Goal: Transaction & Acquisition: Purchase product/service

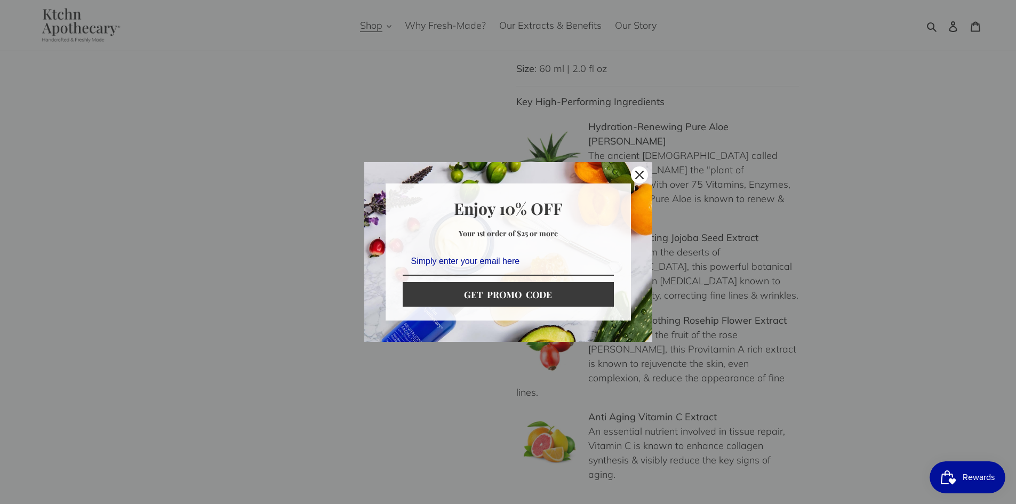
scroll to position [1013, 0]
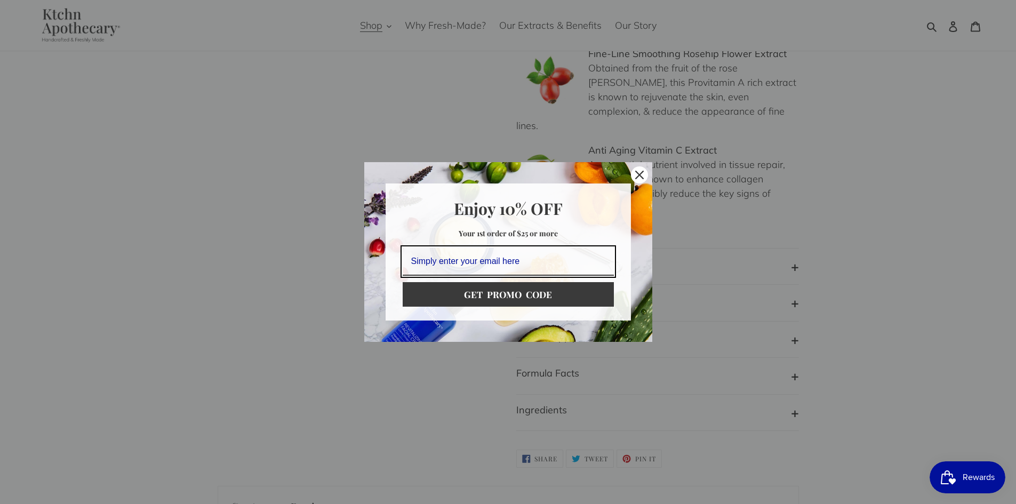
click at [491, 261] on input "Email field" at bounding box center [508, 262] width 211 height 28
type input "kddarr2002@yahoo.com"
click at [403, 282] on button "GET PROMO CODE" at bounding box center [508, 294] width 211 height 25
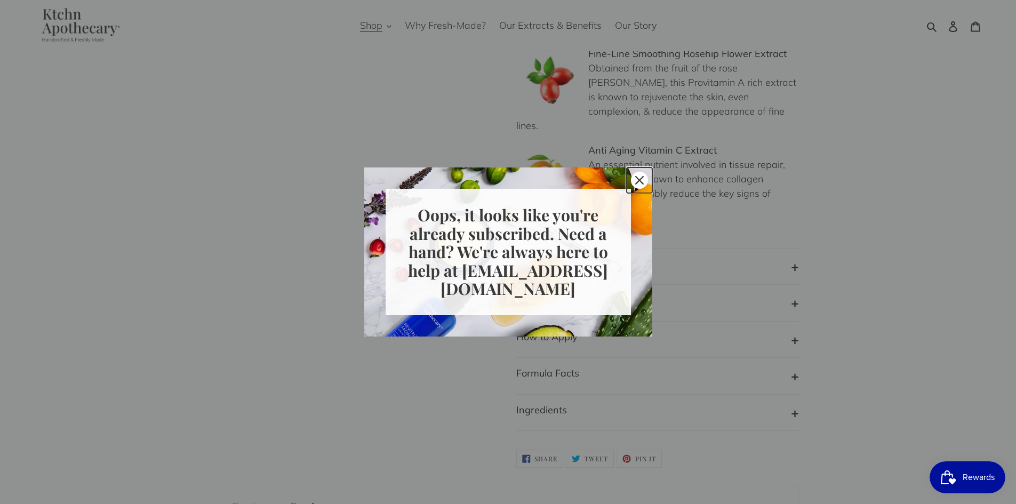
click at [643, 176] on icon "close icon" at bounding box center [639, 180] width 9 height 9
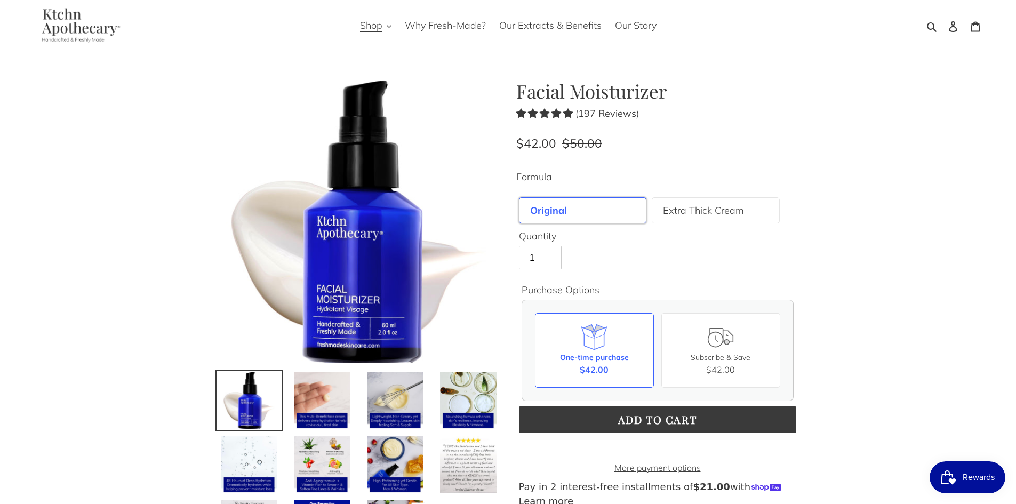
scroll to position [0, 0]
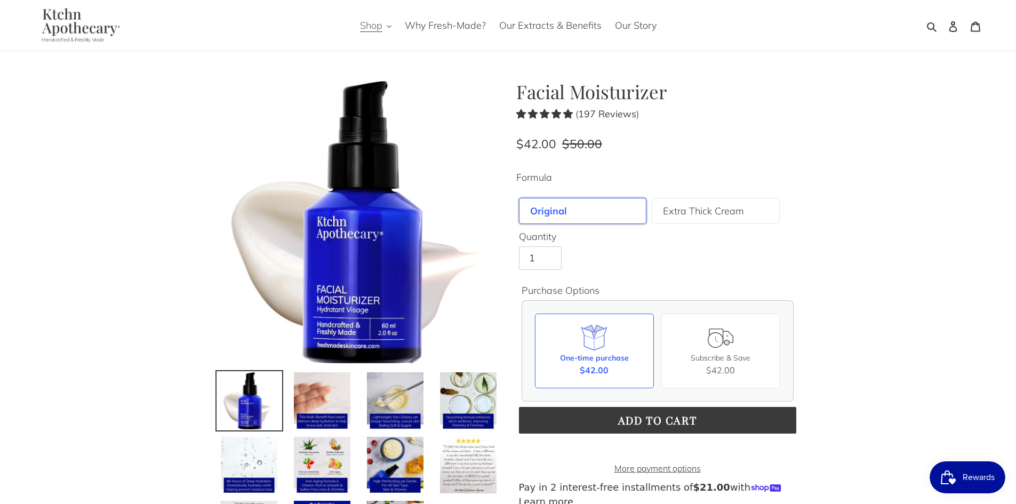
click at [382, 25] on span "Shop" at bounding box center [371, 25] width 22 height 13
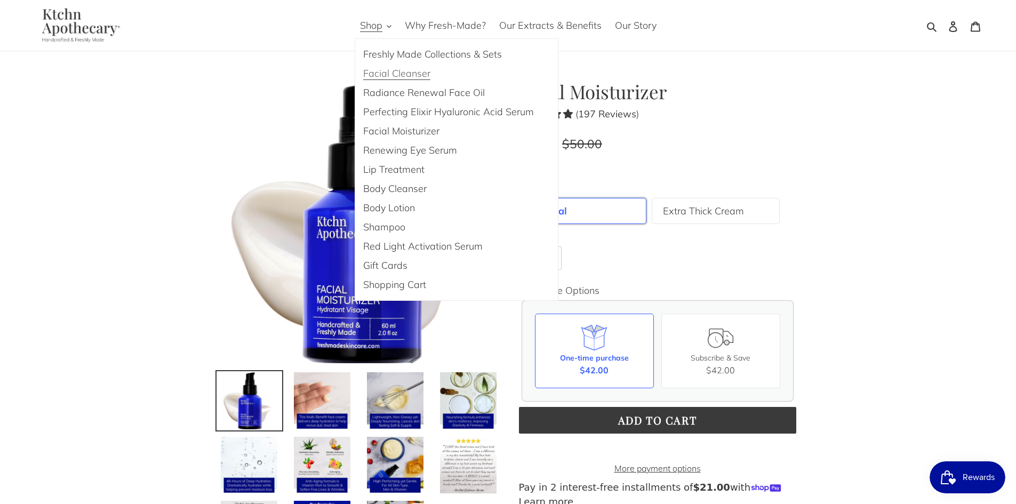
click at [386, 76] on span "Facial Cleanser" at bounding box center [396, 73] width 67 height 13
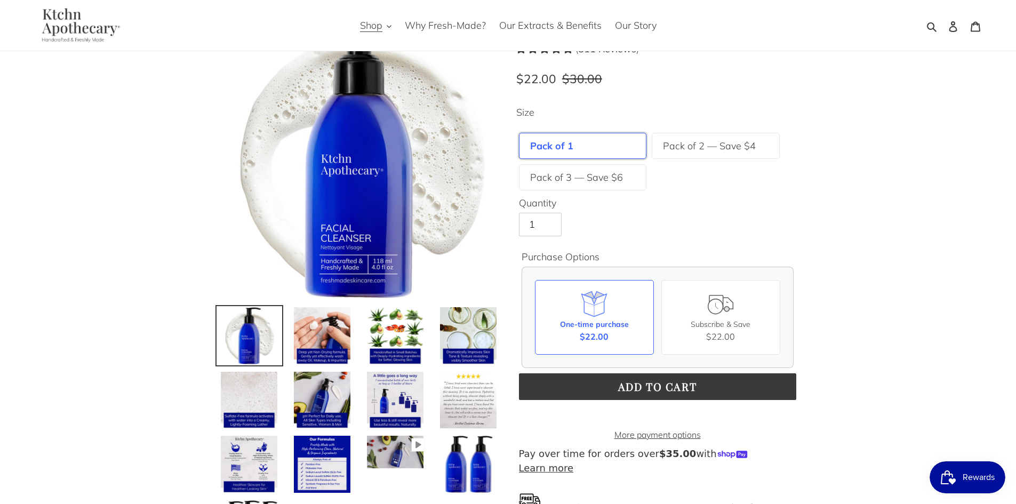
scroll to position [53, 0]
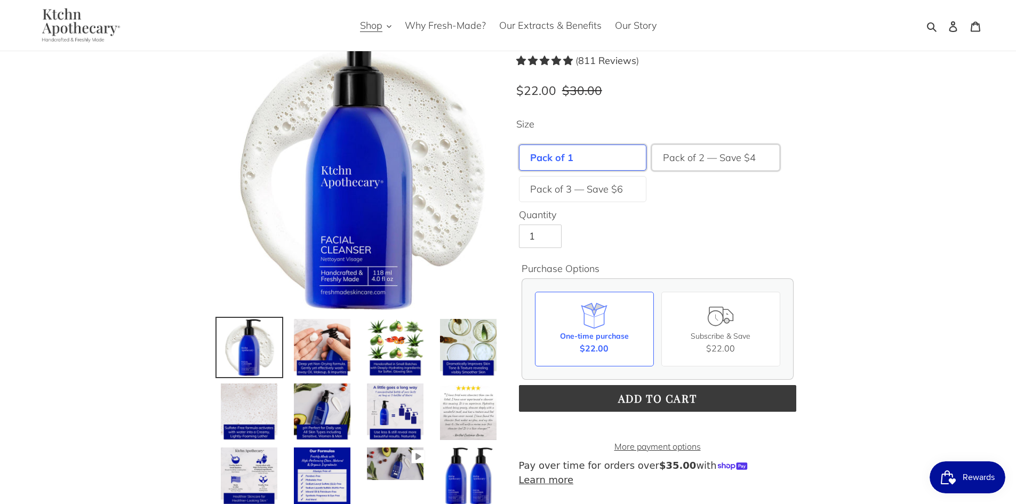
click at [685, 156] on label "Pack of 2 — Save $4" at bounding box center [709, 157] width 93 height 14
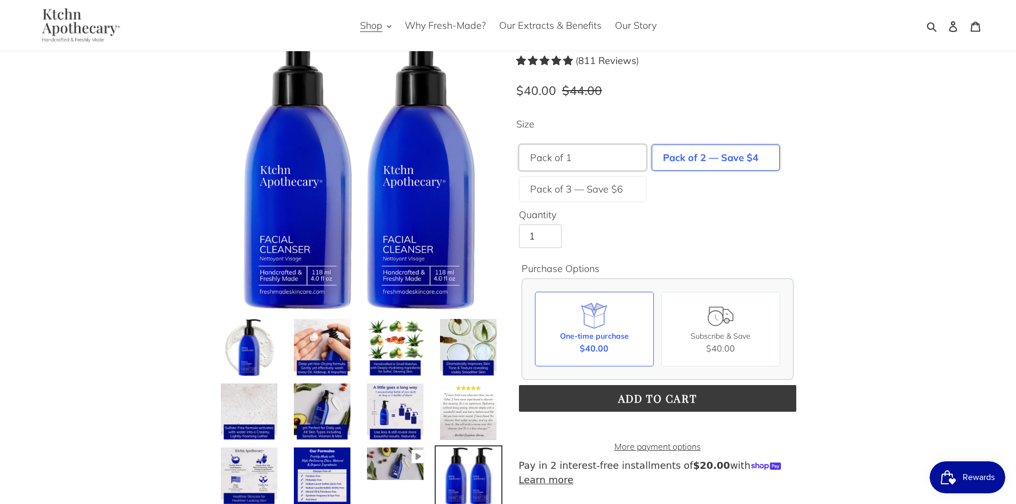
click at [595, 162] on div "Pack of 1" at bounding box center [583, 158] width 128 height 26
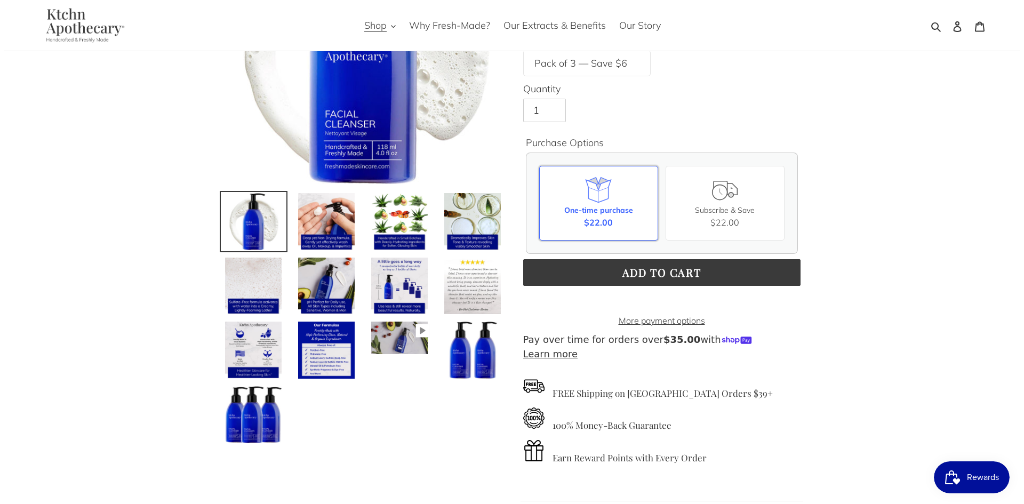
scroll to position [160, 0]
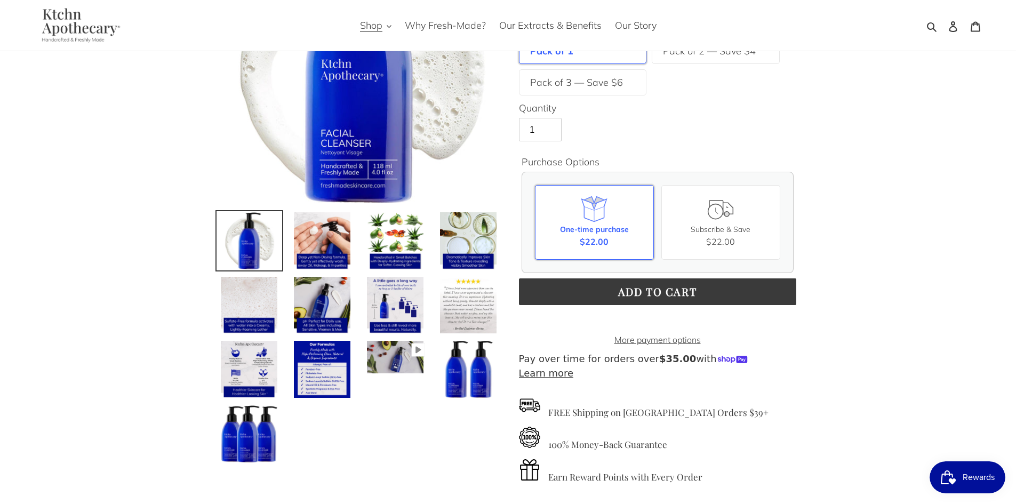
click at [592, 221] on icon at bounding box center [594, 209] width 30 height 30
click at [0, 0] on input "One-time purchase $22.00" at bounding box center [0, 0] width 0 height 0
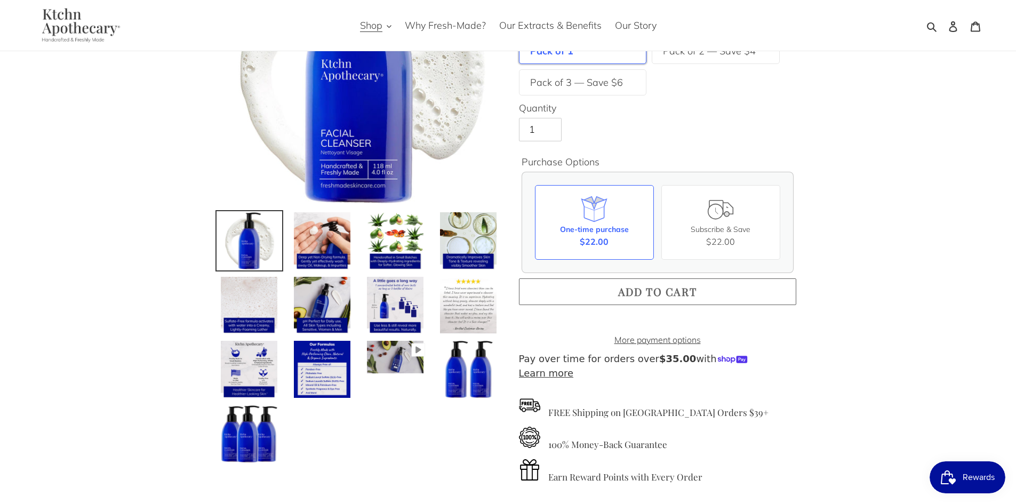
click at [640, 293] on span "Add to cart" at bounding box center [657, 291] width 79 height 14
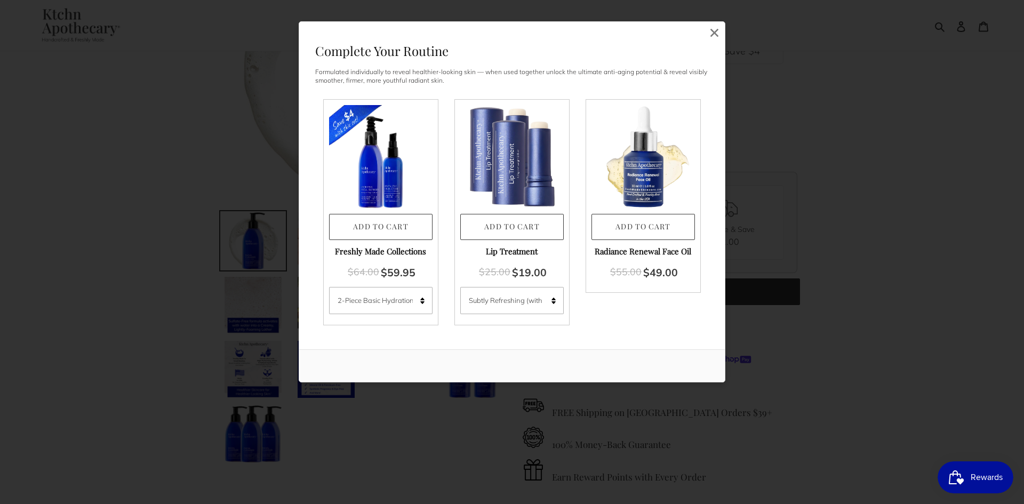
click at [367, 166] on img at bounding box center [380, 156] width 103 height 103
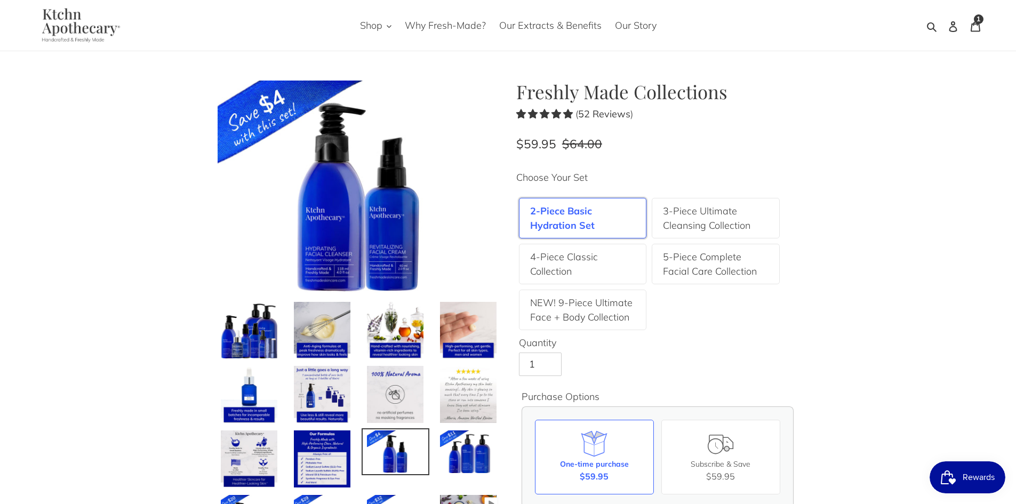
drag, startPoint x: 0, startPoint y: 0, endPoint x: 367, endPoint y: 168, distance: 403.6
click at [367, 168] on img at bounding box center [359, 187] width 283 height 212
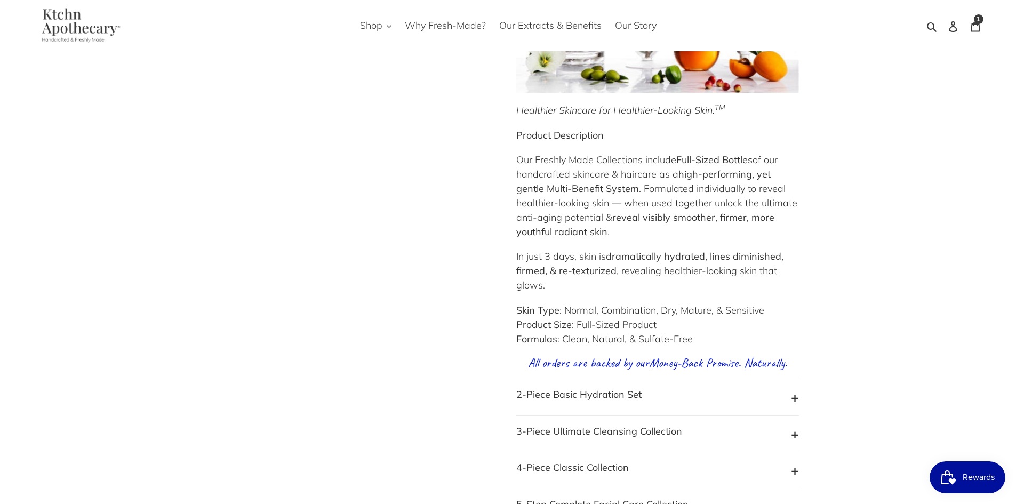
scroll to position [800, 0]
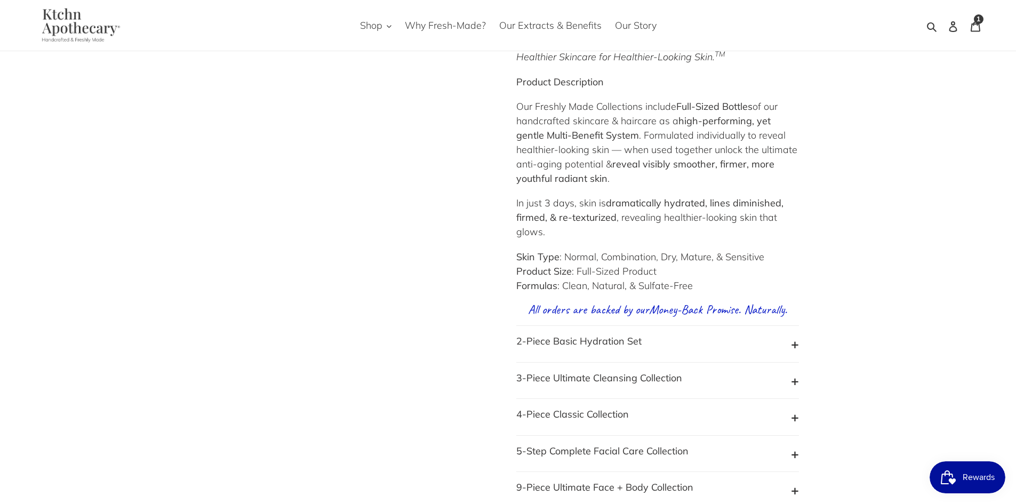
click at [664, 352] on button "2-Piece Basic Hydration Set" at bounding box center [657, 344] width 283 height 20
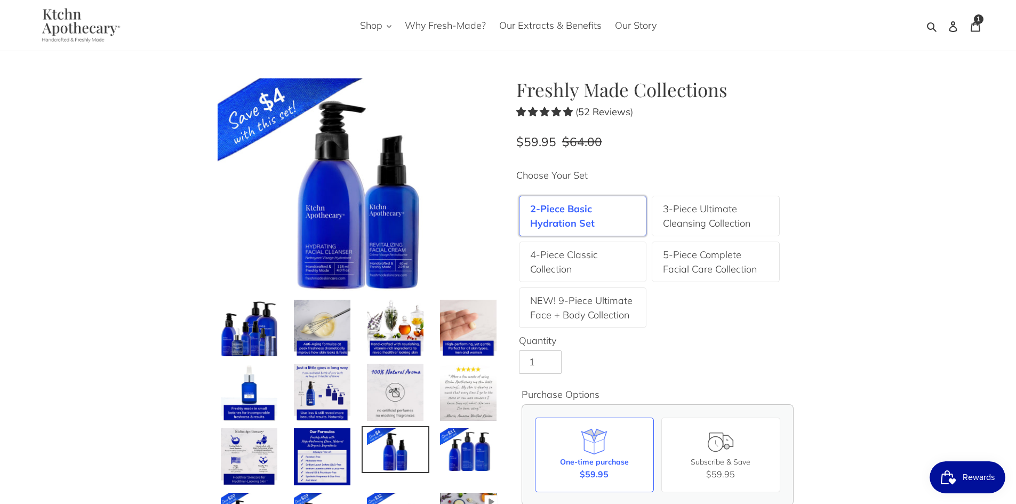
scroll to position [0, 0]
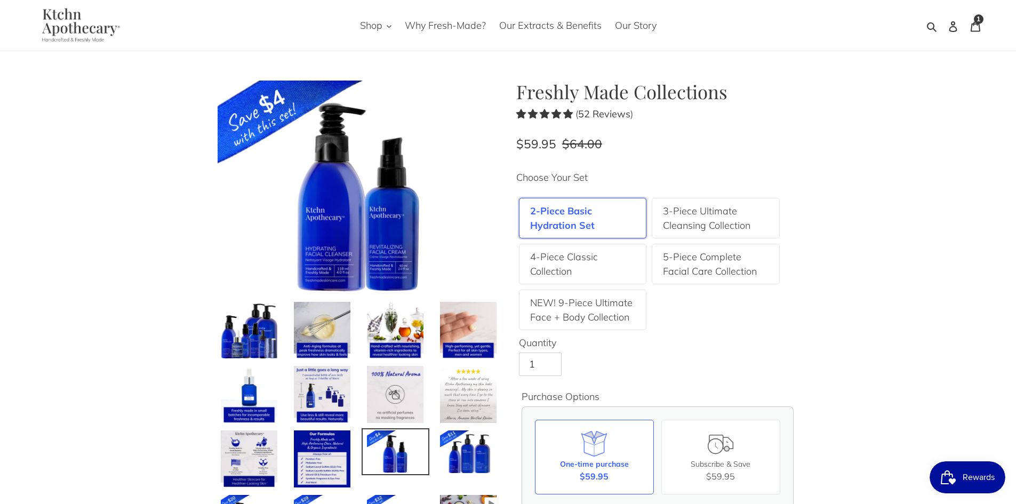
click at [558, 113] on span "4.83 stars" at bounding box center [558, 113] width 12 height 9
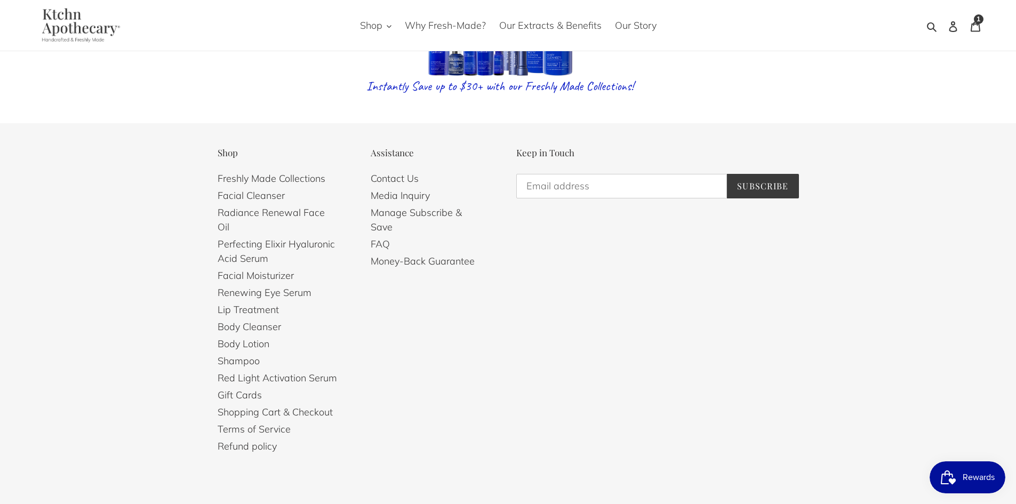
scroll to position [2968, 0]
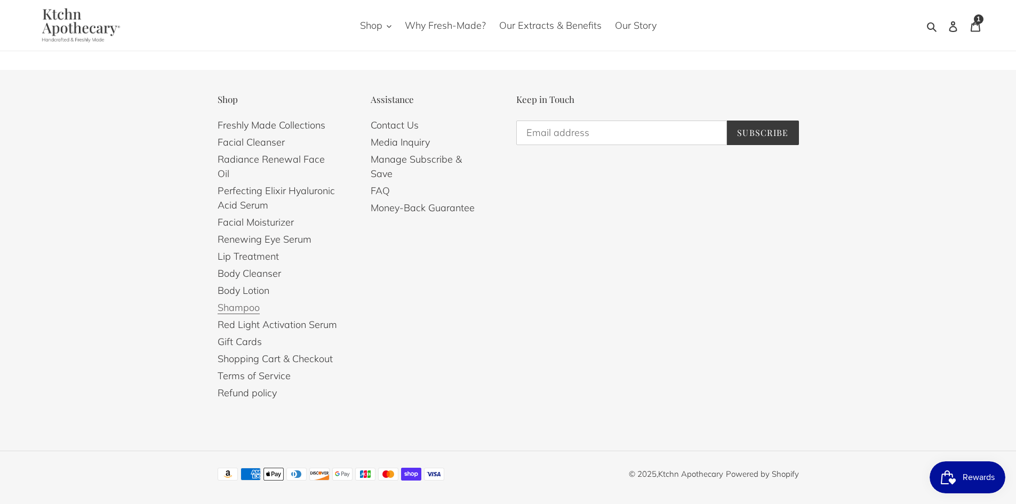
click at [236, 301] on link "Shampoo" at bounding box center [239, 307] width 42 height 13
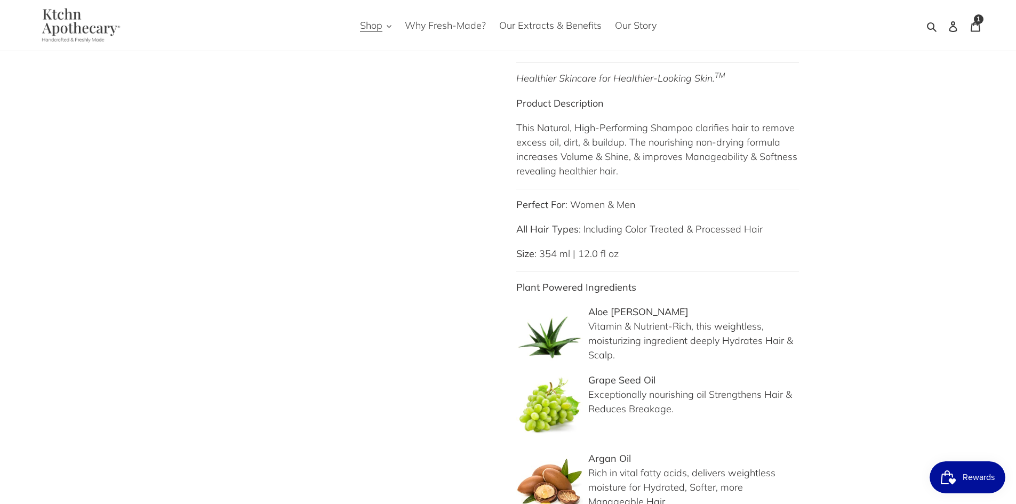
scroll to position [533, 0]
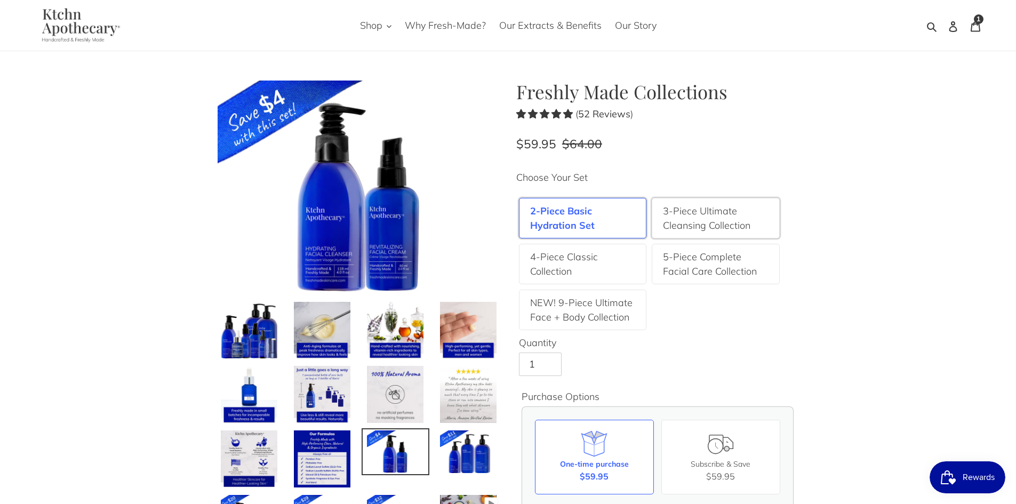
click at [689, 211] on label "3-Piece Ultimate Cleansing Collection" at bounding box center [716, 218] width 106 height 29
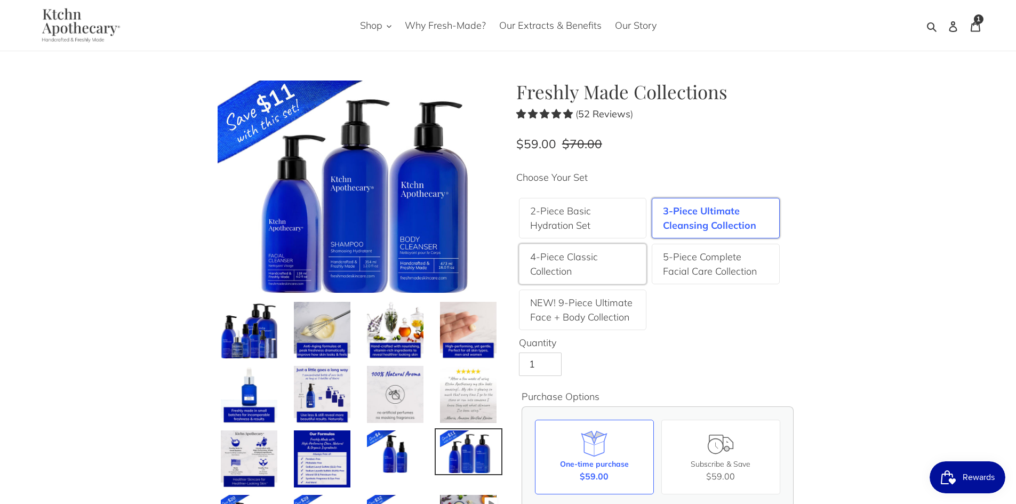
click at [609, 258] on label "4-Piece Classic Collection" at bounding box center [583, 264] width 106 height 29
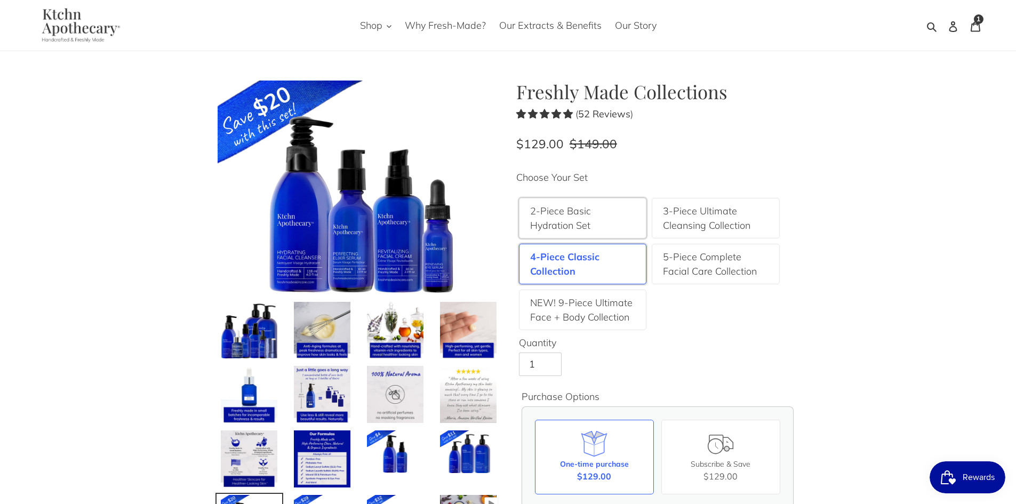
click at [586, 204] on label "2-Piece Basic Hydration Set" at bounding box center [583, 218] width 106 height 29
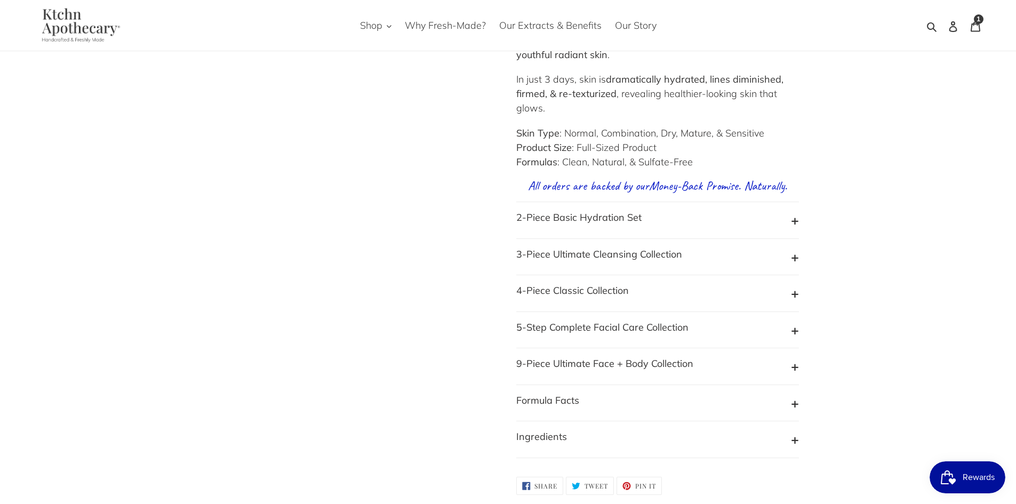
scroll to position [1067, 0]
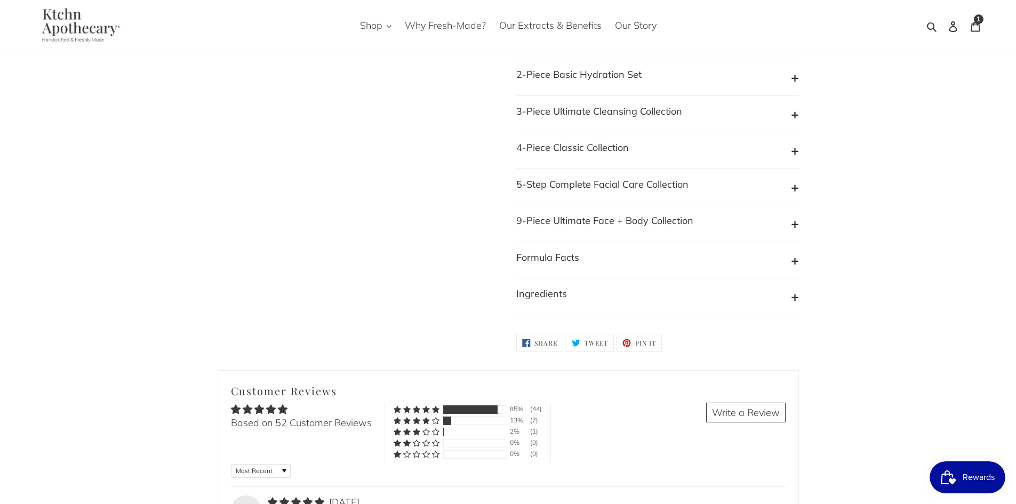
click at [596, 81] on b "2-Piece Basic Hydration Set" at bounding box center [578, 74] width 125 height 12
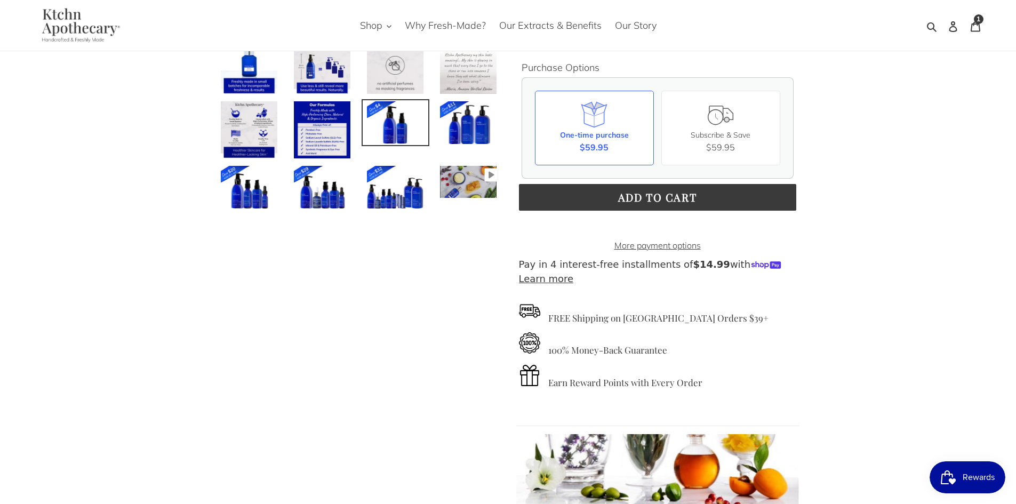
scroll to position [364, 0]
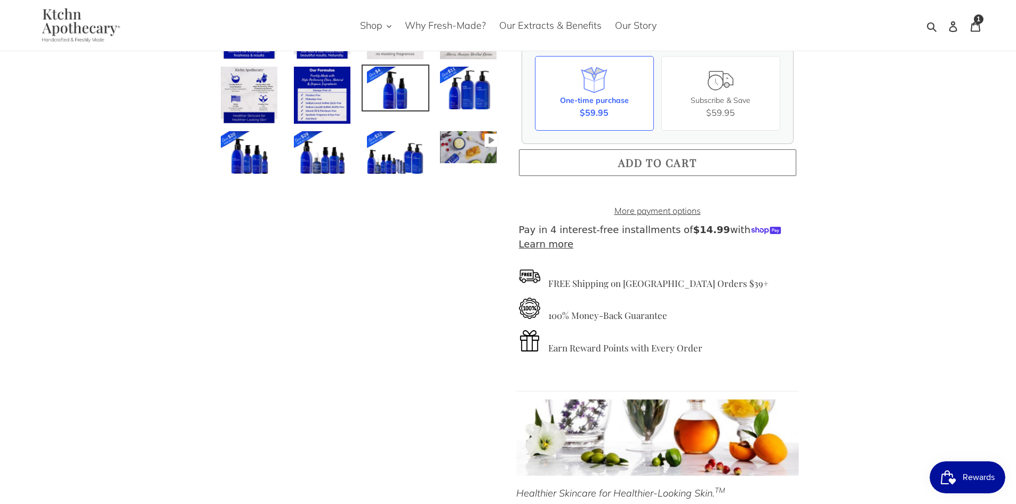
click at [675, 162] on span "Add to cart" at bounding box center [657, 162] width 79 height 14
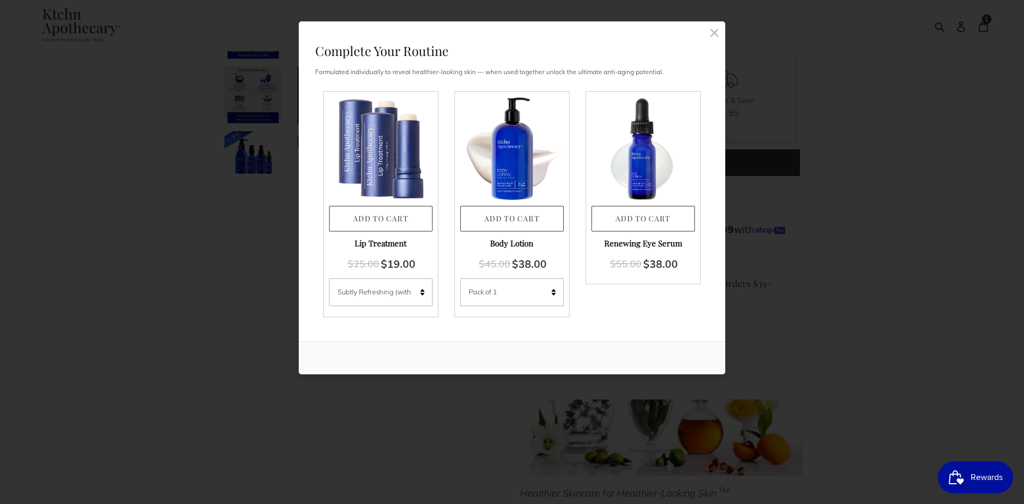
click at [711, 31] on rect at bounding box center [714, 33] width 10 height 10
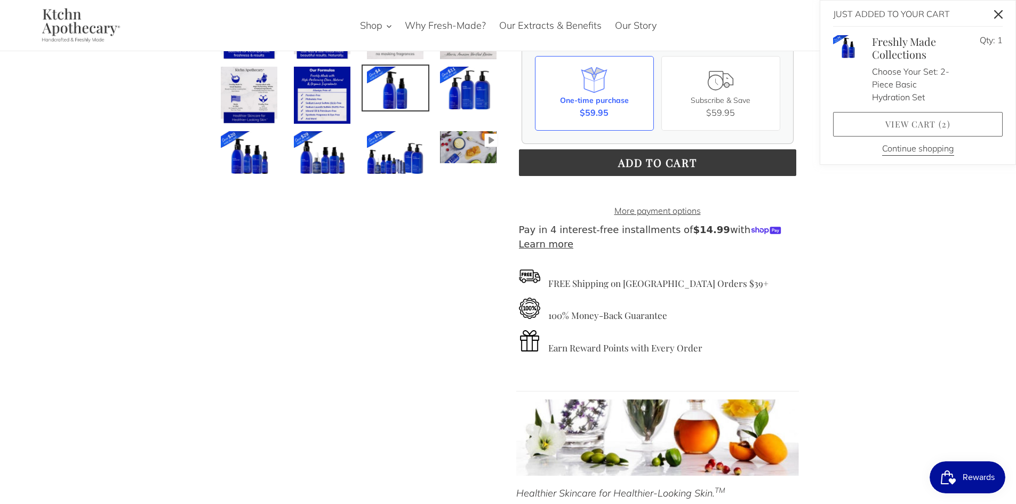
click at [913, 126] on link "View cart ( 2 )" at bounding box center [918, 124] width 170 height 25
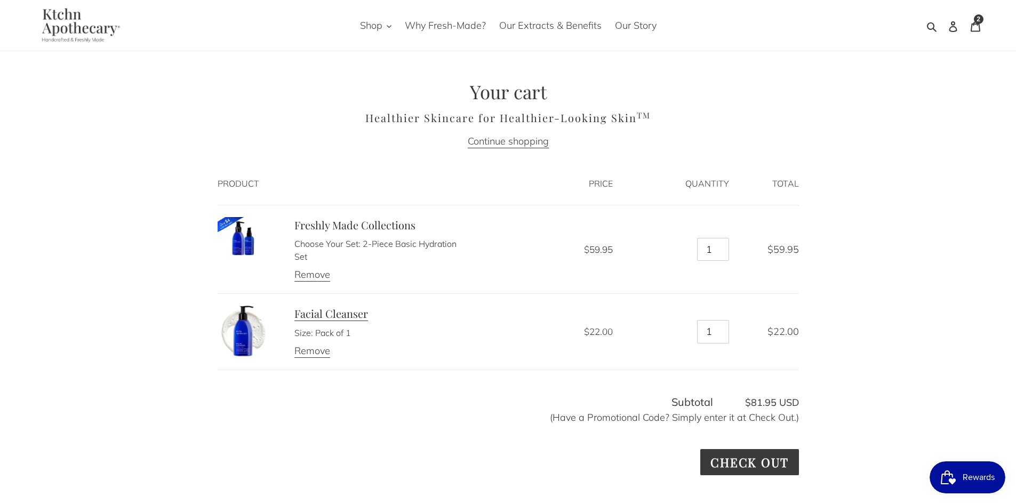
click at [323, 314] on link "Facial Cleanser" at bounding box center [331, 313] width 74 height 15
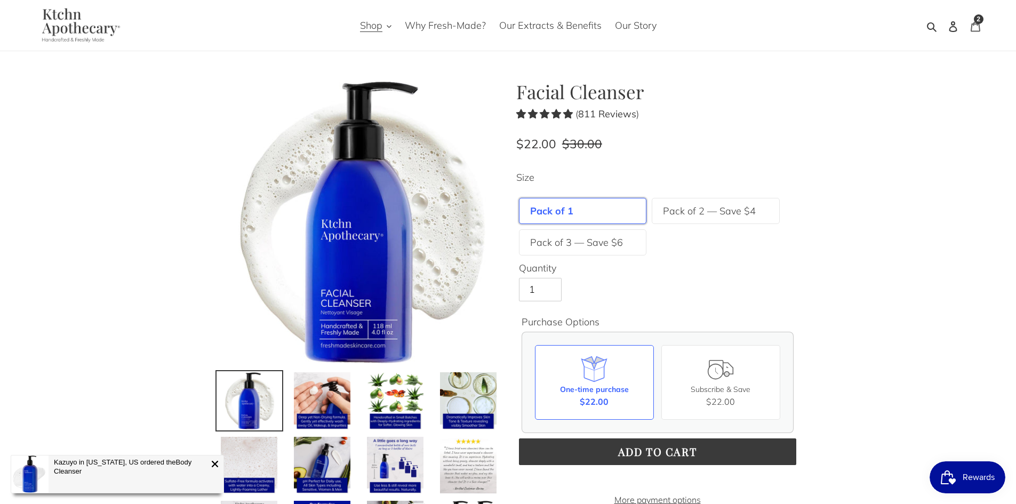
click at [979, 27] on icon at bounding box center [976, 26] width 10 height 10
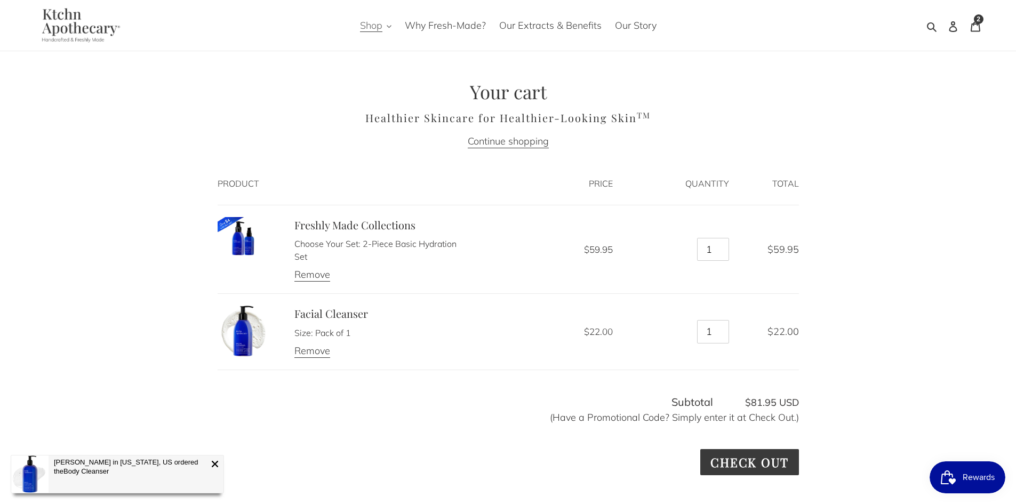
click at [382, 26] on span "Shop" at bounding box center [371, 25] width 22 height 13
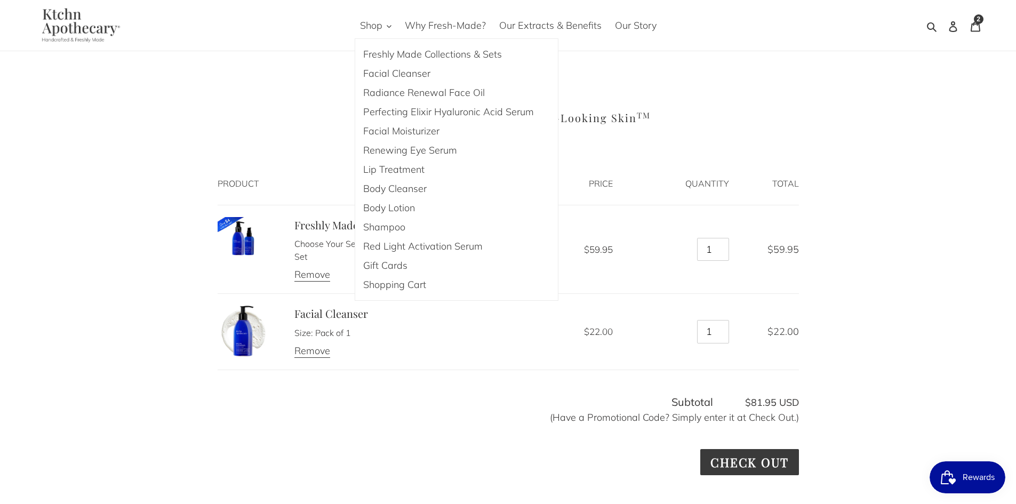
click at [448, 387] on div "Discount: - Subtotal $81.95 USD (Have a Promotional Code? Simply enter it at Ch…" at bounding box center [508, 511] width 581 height 253
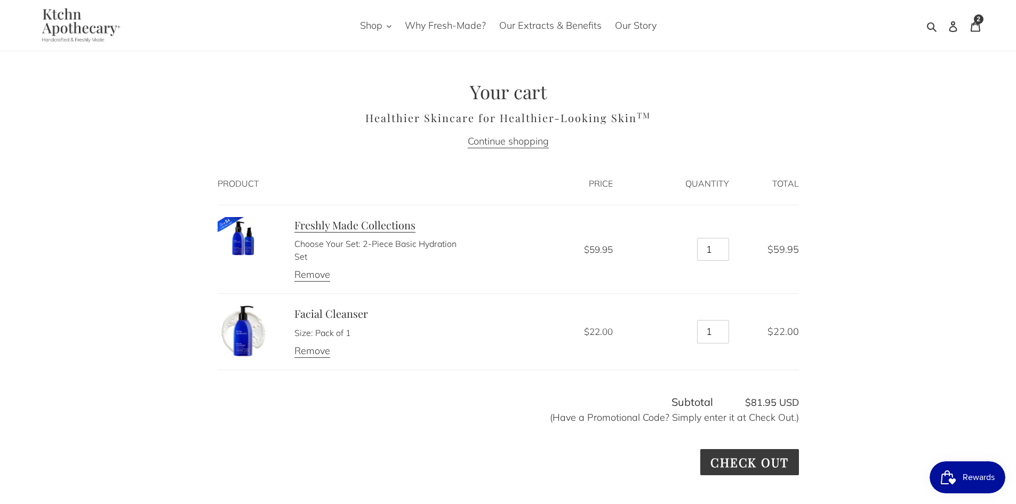
click at [360, 231] on link "Freshly Made Collections" at bounding box center [354, 225] width 121 height 15
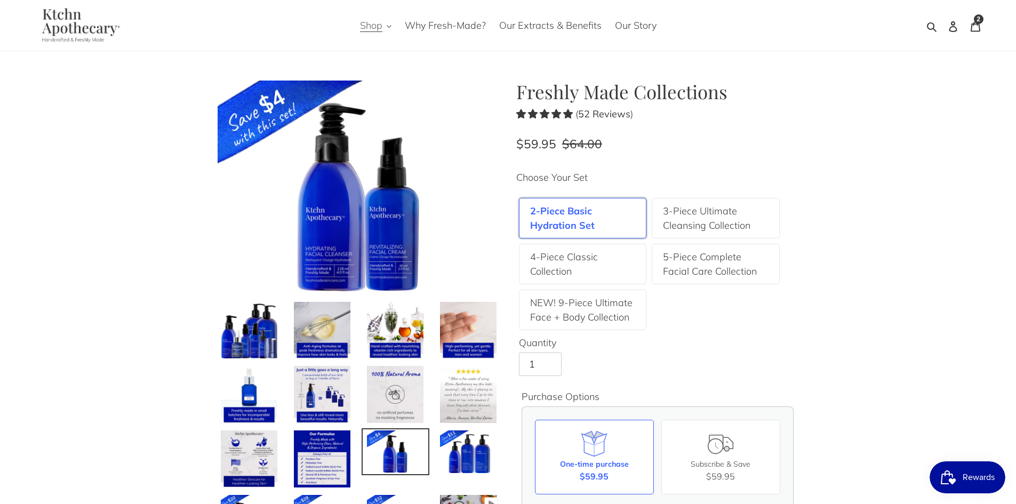
click at [374, 27] on span "Shop" at bounding box center [371, 25] width 22 height 13
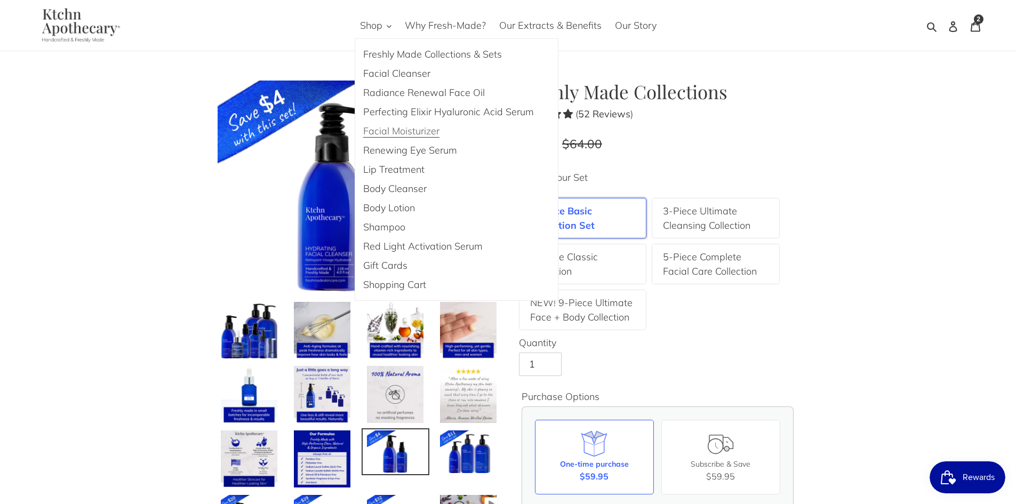
click at [396, 132] on span "Facial Moisturizer" at bounding box center [401, 131] width 76 height 13
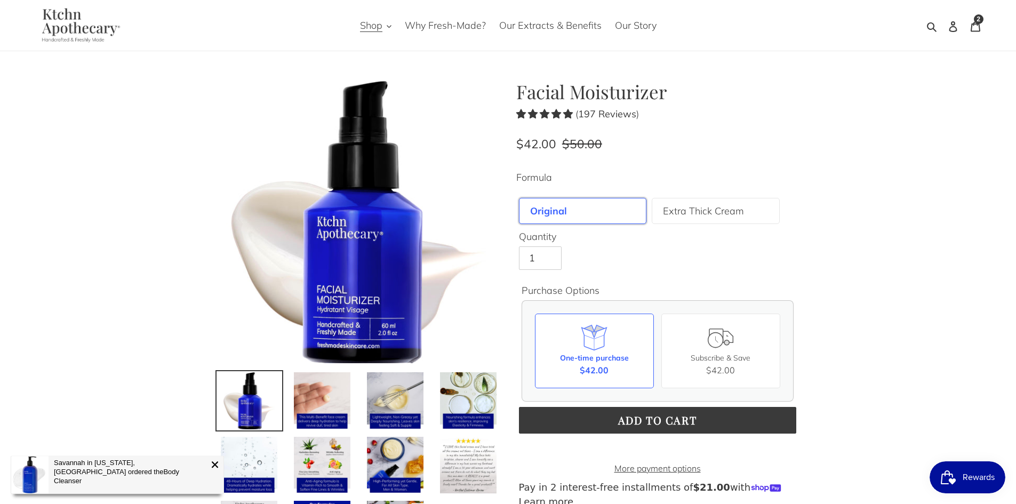
click at [376, 13] on nav "Shop Freshly Made Collections & Sets Facial Cleanser Radiance Renewal Face Oil …" at bounding box center [508, 25] width 479 height 51
click at [373, 24] on span "Shop" at bounding box center [371, 25] width 22 height 13
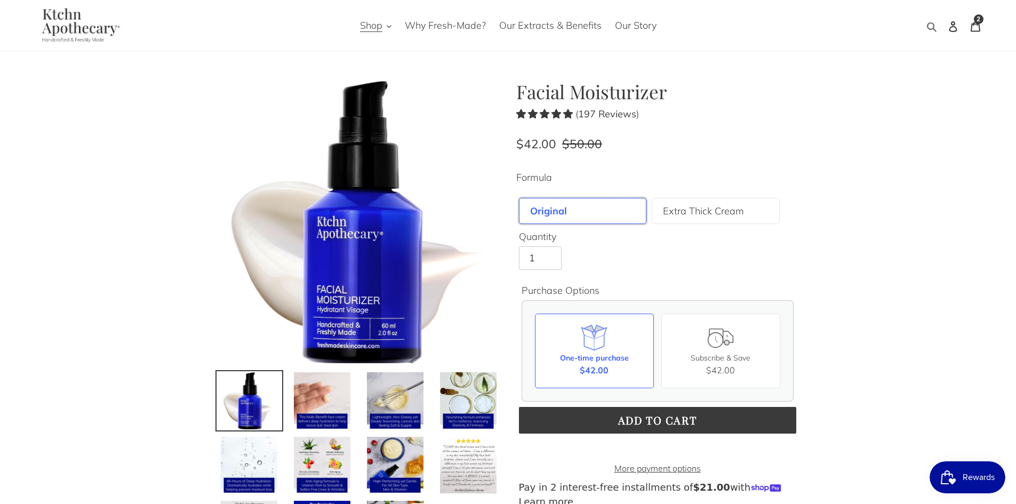
click at [930, 26] on icon "button" at bounding box center [932, 26] width 11 height 11
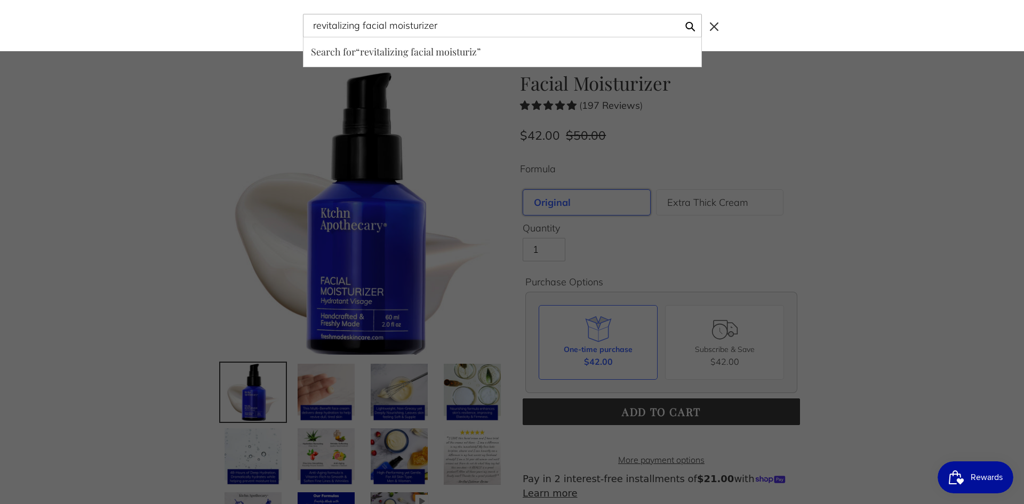
type input "revitalizing facial moisturizer"
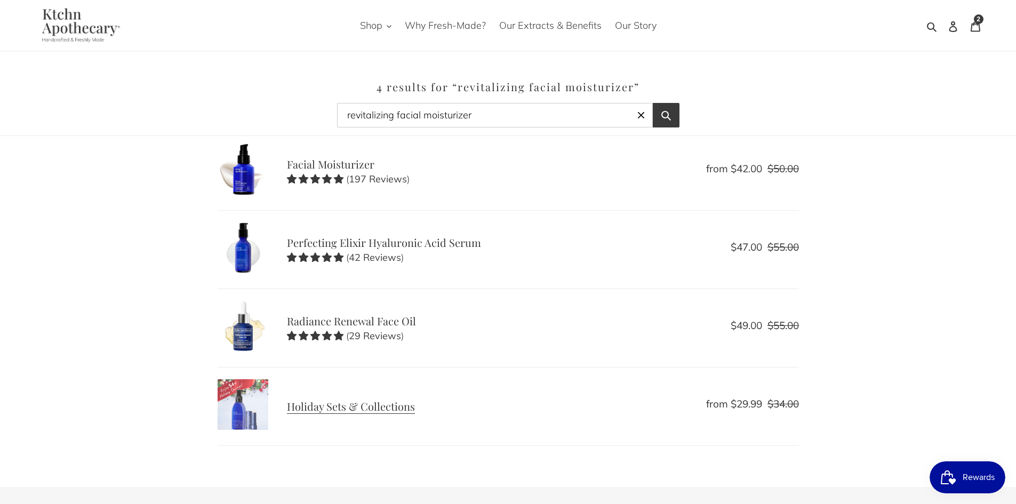
click at [389, 406] on link "Holiday Sets & Collections" at bounding box center [508, 406] width 581 height 54
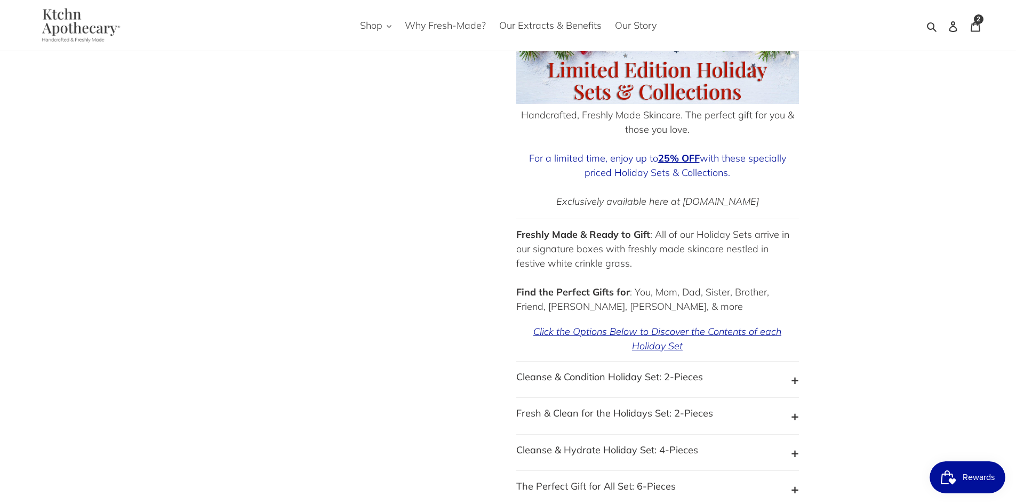
scroll to position [587, 0]
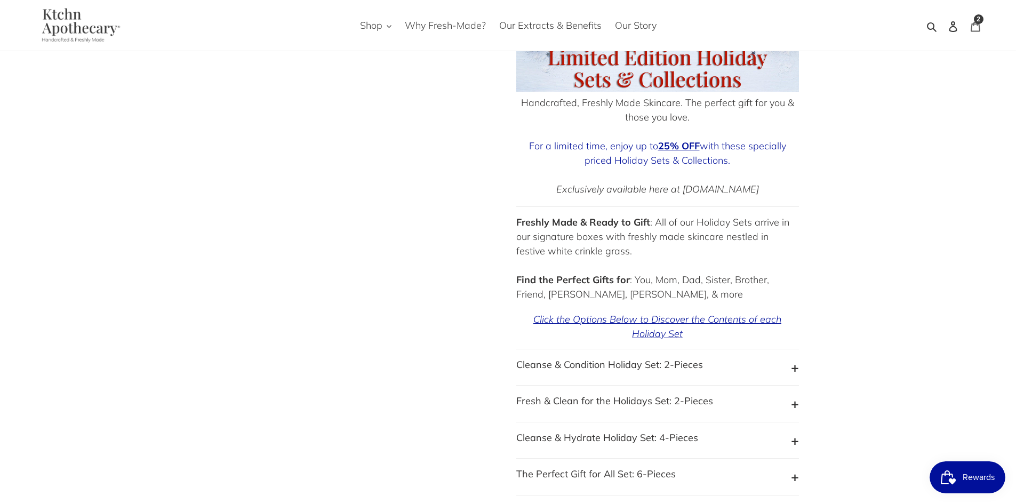
click at [978, 25] on icon at bounding box center [975, 26] width 11 height 11
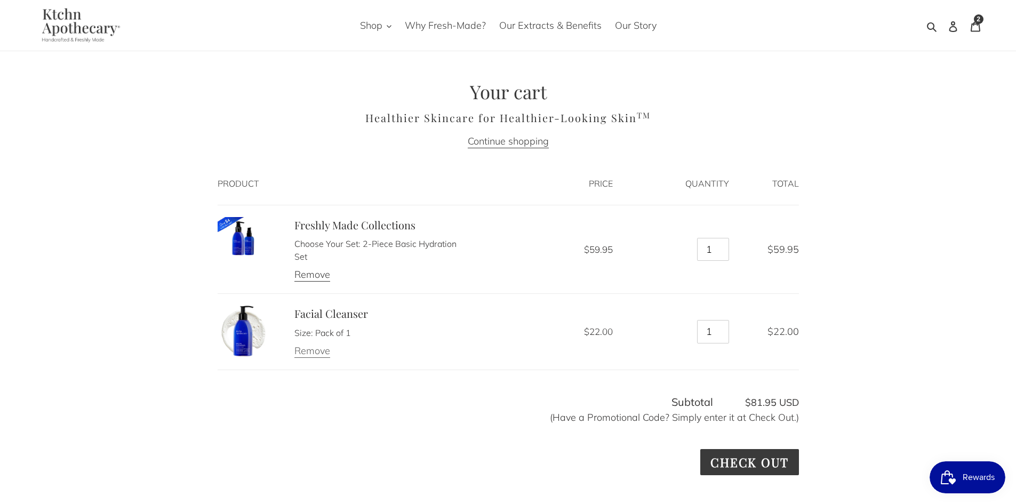
click at [320, 354] on link "Remove" at bounding box center [312, 351] width 36 height 13
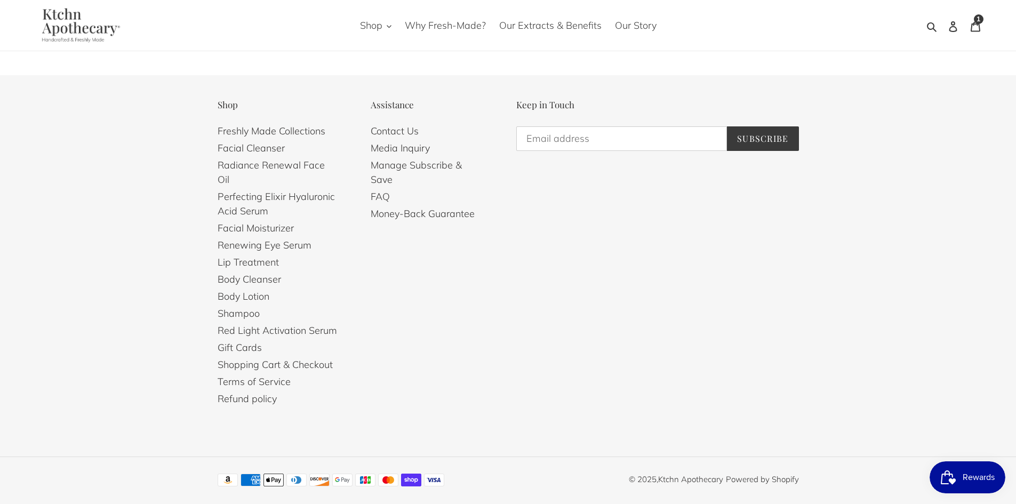
scroll to position [611, 0]
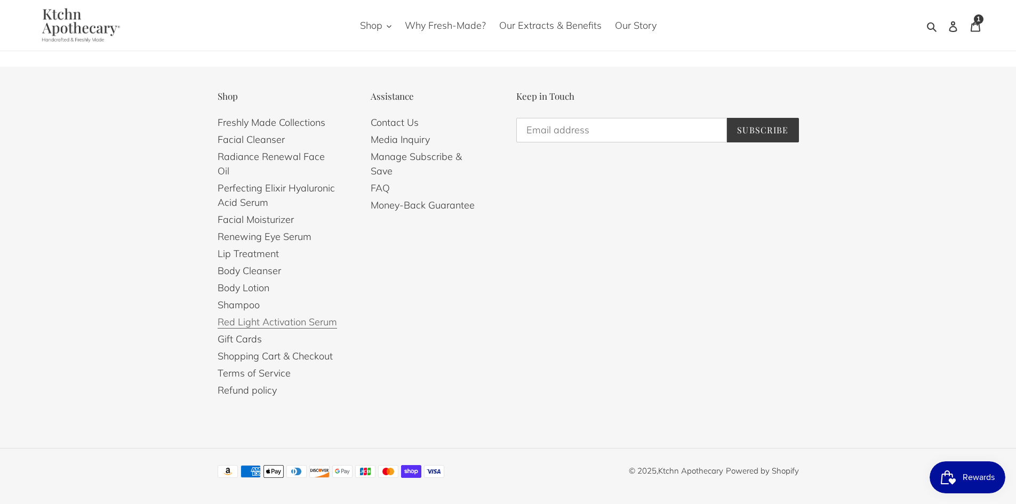
click at [312, 316] on link "Red Light Activation Serum" at bounding box center [277, 322] width 119 height 13
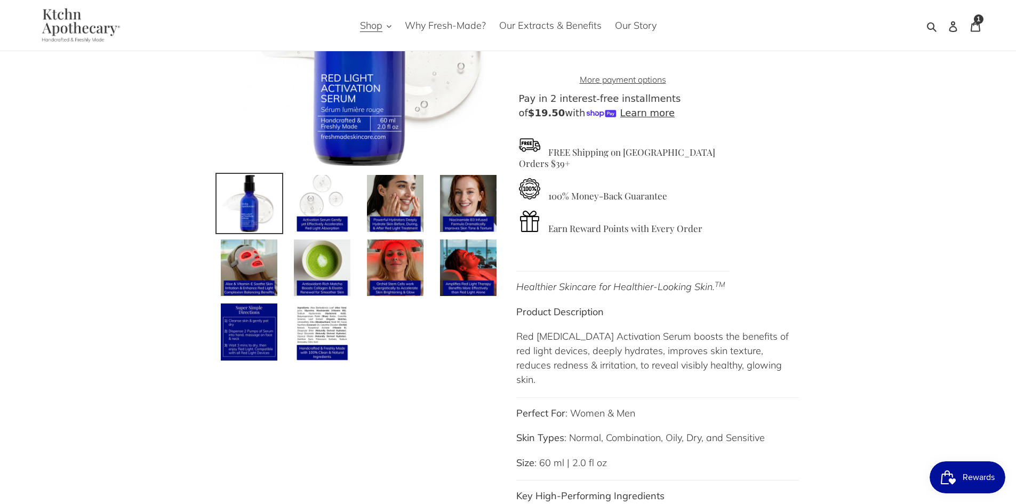
scroll to position [213, 0]
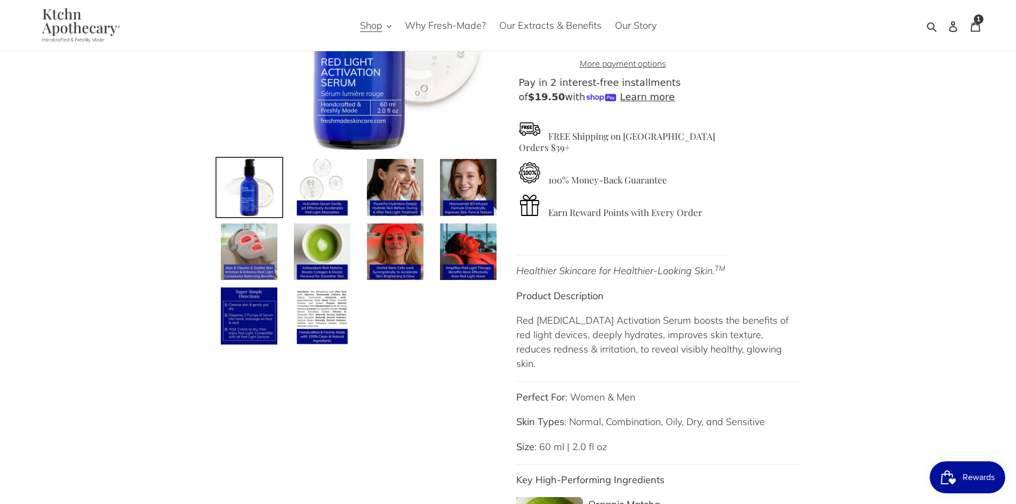
click at [228, 249] on img at bounding box center [249, 251] width 59 height 59
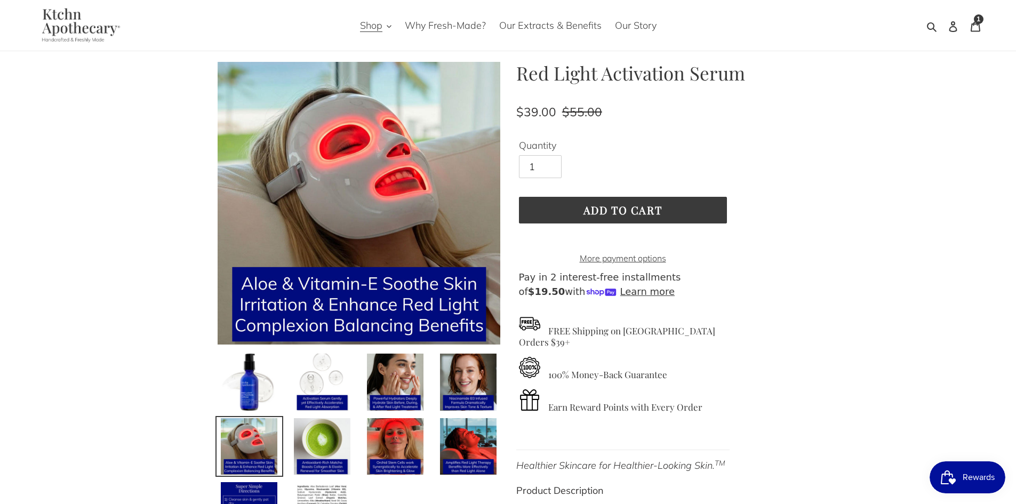
scroll to position [0, 0]
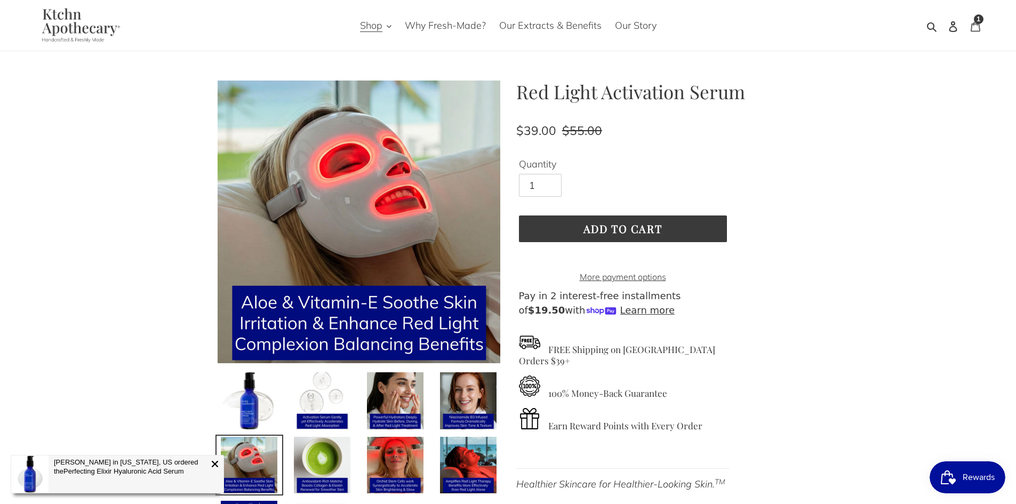
click at [971, 29] on icon at bounding box center [975, 26] width 11 height 11
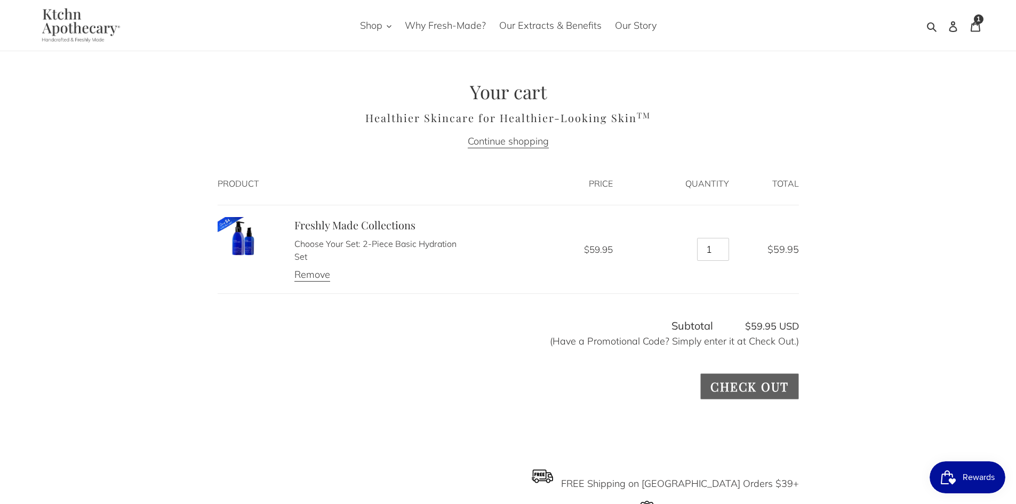
click at [745, 388] on input "Check out" at bounding box center [749, 386] width 98 height 26
